Goal: Task Accomplishment & Management: Use online tool/utility

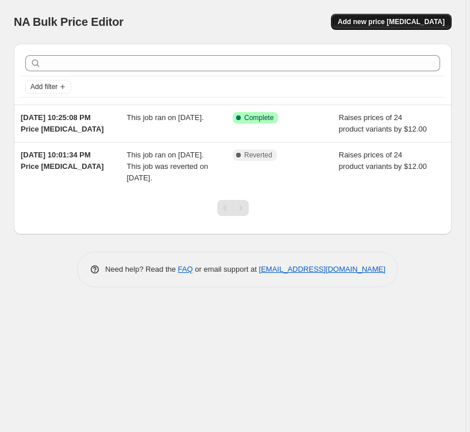
click at [377, 17] on button "Add new price [MEDICAL_DATA]" at bounding box center [391, 22] width 121 height 16
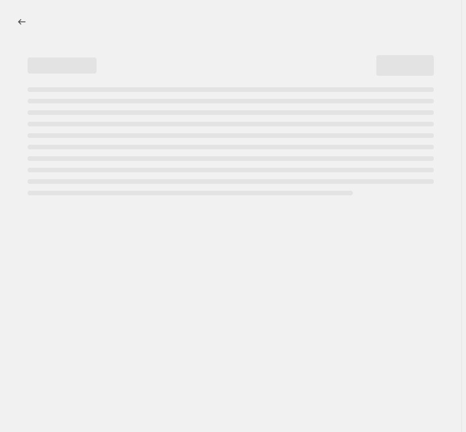
select select "percentage"
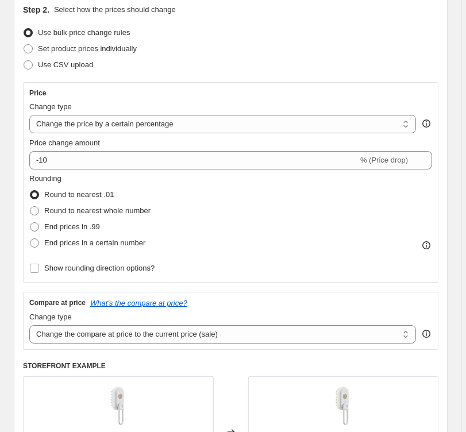
scroll to position [138, 0]
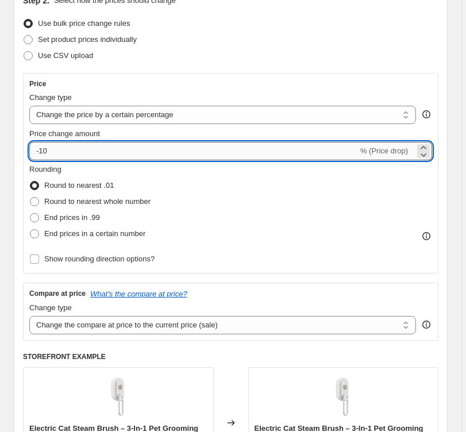
click at [344, 155] on input "-10" at bounding box center [193, 151] width 329 height 18
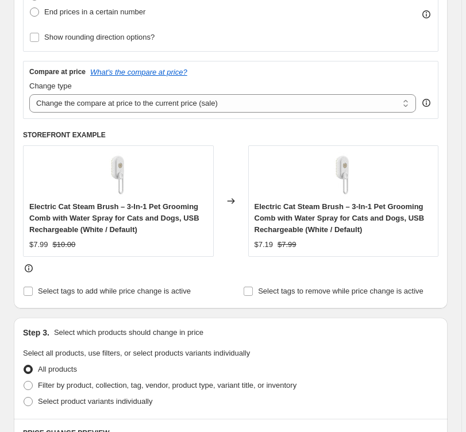
scroll to position [361, 0]
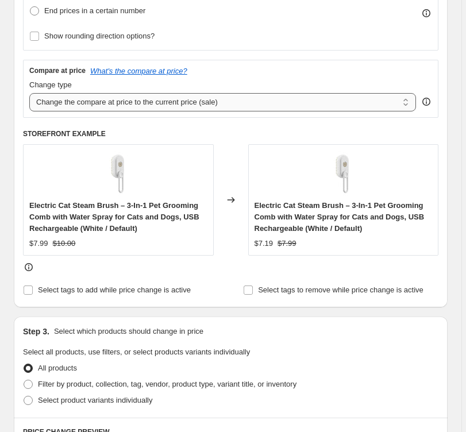
select select "percentage"
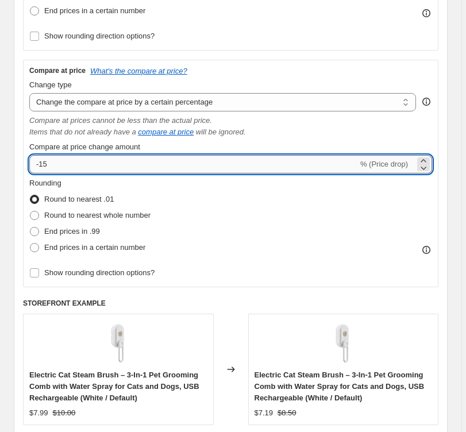
click at [42, 165] on input "-15" at bounding box center [193, 164] width 329 height 18
drag, startPoint x: 40, startPoint y: 163, endPoint x: 38, endPoint y: 172, distance: 9.9
click at [40, 164] on input "-15" at bounding box center [193, 164] width 329 height 18
type input "15"
click at [65, 230] on span "End prices in .99" at bounding box center [72, 231] width 56 height 9
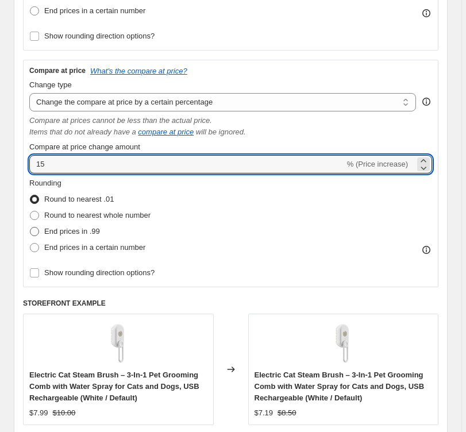
click at [30, 227] on input "End prices in .99" at bounding box center [30, 227] width 1 height 1
radio input "true"
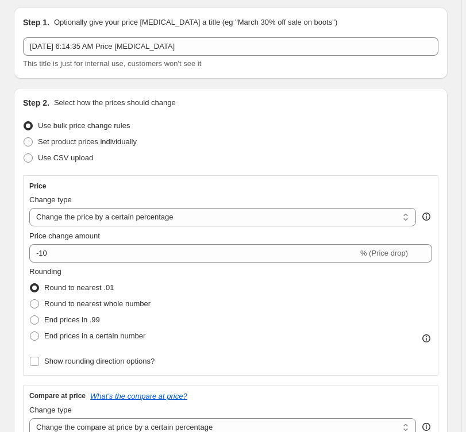
scroll to position [47, 0]
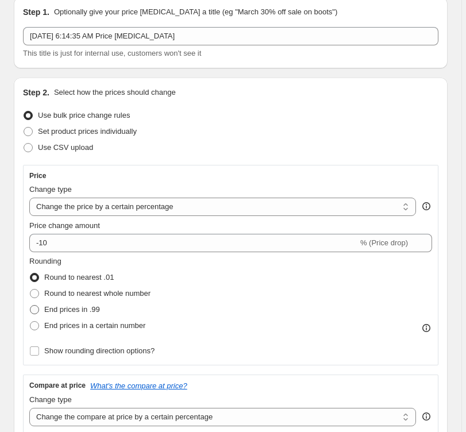
click at [63, 311] on span "End prices in .99" at bounding box center [72, 309] width 56 height 9
click at [30, 306] on input "End prices in .99" at bounding box center [30, 305] width 1 height 1
radio input "true"
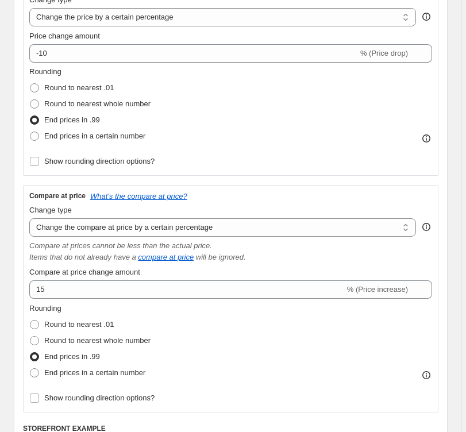
scroll to position [218, 0]
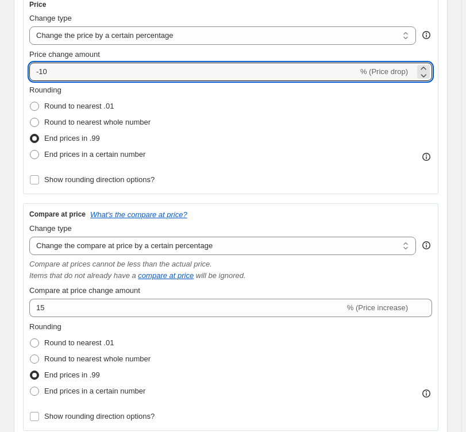
drag, startPoint x: 50, startPoint y: 73, endPoint x: 22, endPoint y: 73, distance: 28.1
click at [22, 73] on div "Step 2. Select how the prices should change Use bulk price change rules Set pro…" at bounding box center [231, 263] width 434 height 714
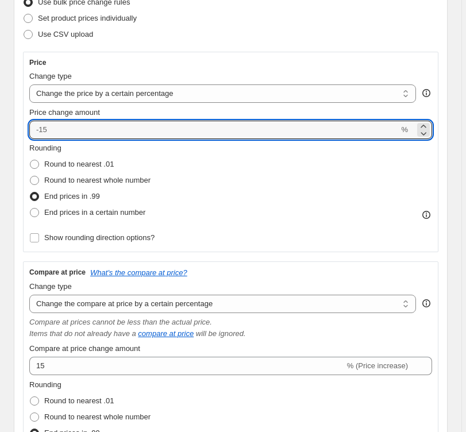
scroll to position [178, 0]
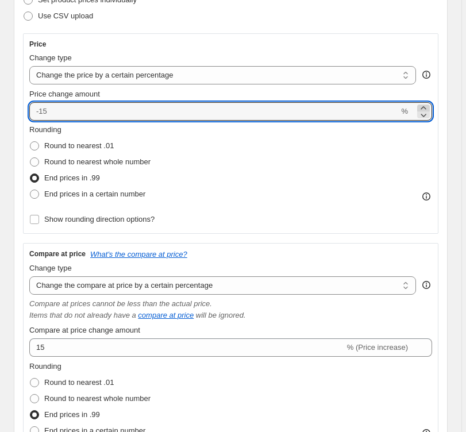
click at [429, 107] on icon at bounding box center [423, 107] width 11 height 11
click at [427, 115] on icon at bounding box center [423, 114] width 11 height 11
click at [429, 106] on icon at bounding box center [423, 107] width 11 height 11
type input "0"
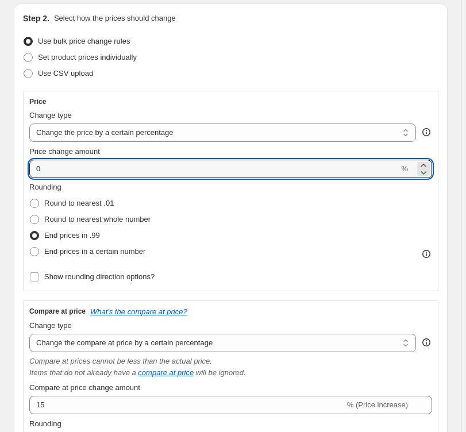
scroll to position [83, 0]
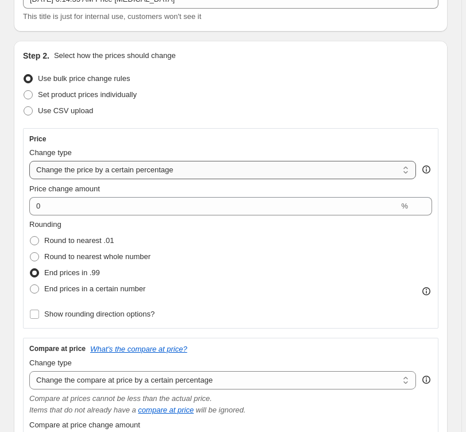
select select "no_change"
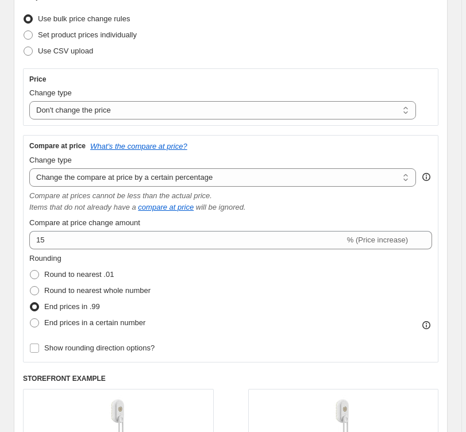
scroll to position [150, 0]
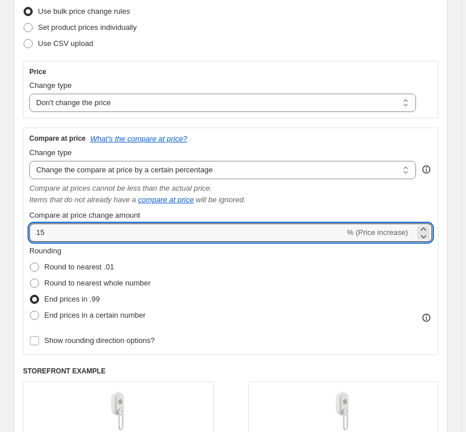
drag, startPoint x: 56, startPoint y: 232, endPoint x: 21, endPoint y: 230, distance: 35.1
click at [21, 230] on div "Step 2. Select how the prices should change Use bulk price change rules Set pro…" at bounding box center [231, 259] width 434 height 571
type input "15"
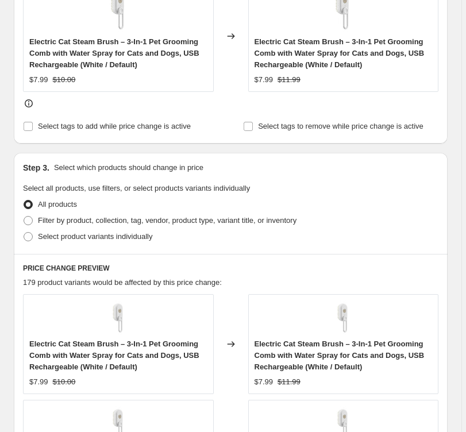
scroll to position [546, 0]
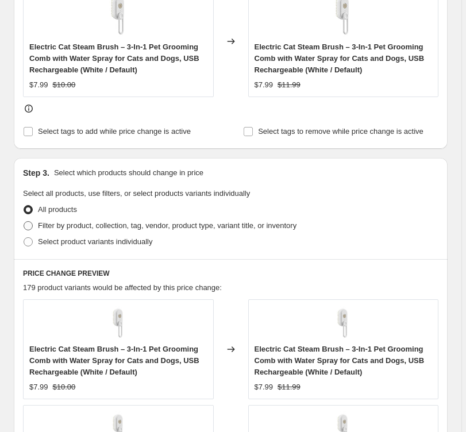
click at [34, 228] on label "Filter by product, collection, tag, vendor, product type, variant title, or inv…" at bounding box center [159, 226] width 273 height 16
click at [24, 222] on input "Filter by product, collection, tag, vendor, product type, variant title, or inv…" at bounding box center [24, 221] width 1 height 1
radio input "true"
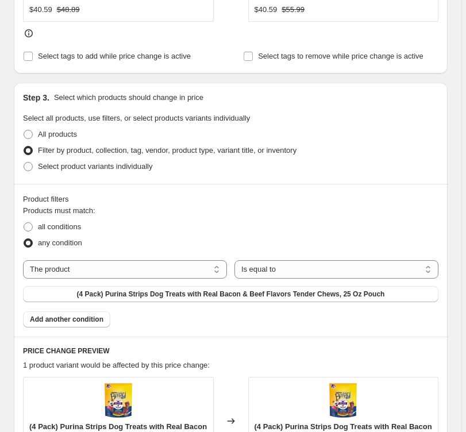
scroll to position [614, 0]
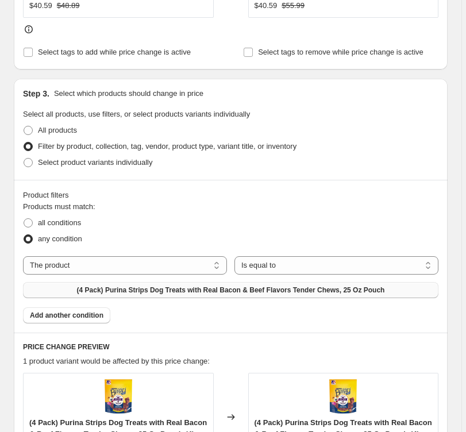
click at [199, 295] on span "(4 Pack) Purina Strips Dog Treats with Real Bacon & Beef Flavors Tender Chews, …" at bounding box center [231, 289] width 308 height 9
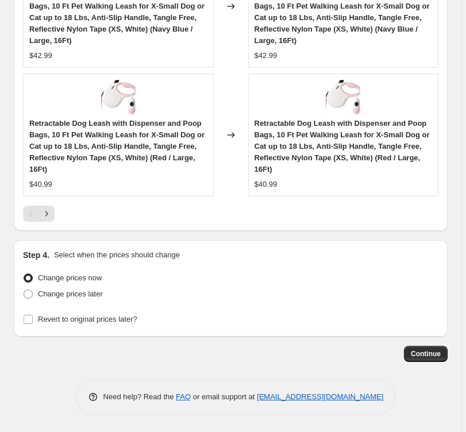
scroll to position [1472, 0]
click at [43, 211] on icon "Next" at bounding box center [46, 213] width 11 height 11
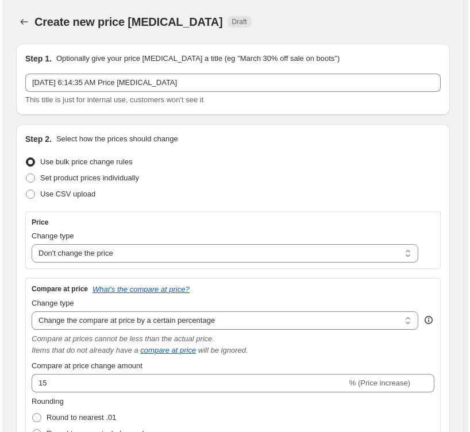
scroll to position [0, 0]
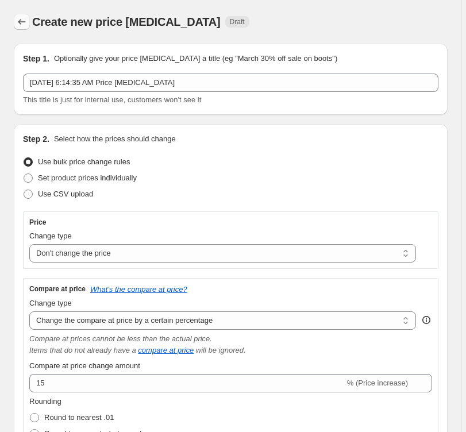
click at [19, 22] on icon "Price change jobs" at bounding box center [21, 22] width 7 height 6
